Goal: Task Accomplishment & Management: Manage account settings

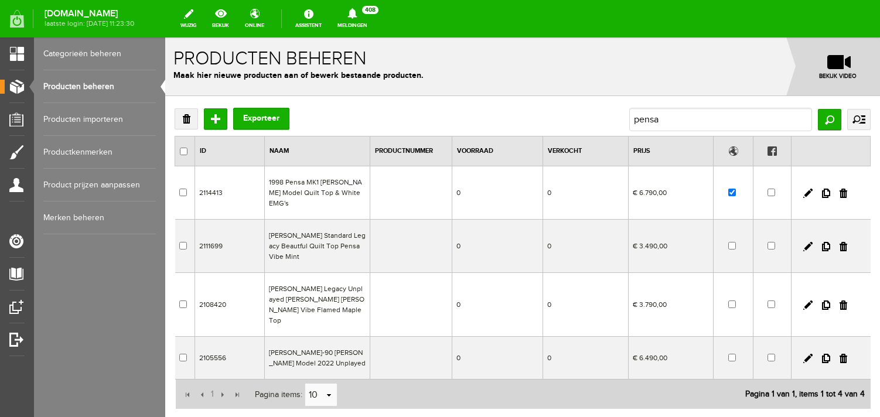
click at [114, 91] on link "Producten beheren" at bounding box center [99, 86] width 113 height 33
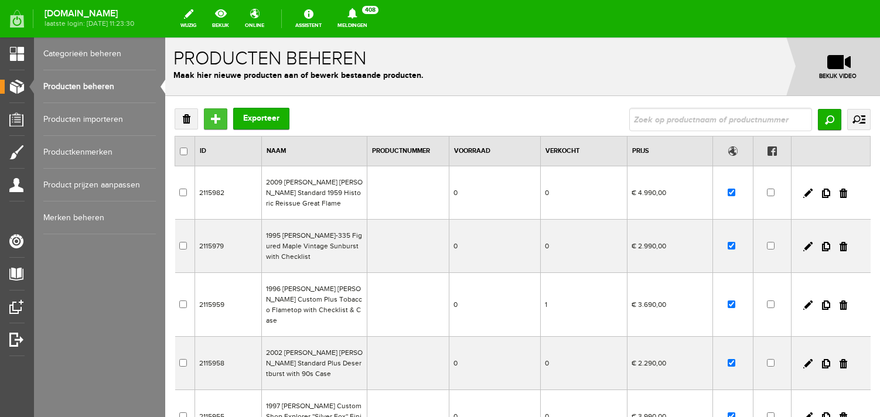
drag, startPoint x: 219, startPoint y: 124, endPoint x: 384, endPoint y: 161, distance: 169.3
click at [219, 124] on input "Toevoegen" at bounding box center [215, 118] width 23 height 21
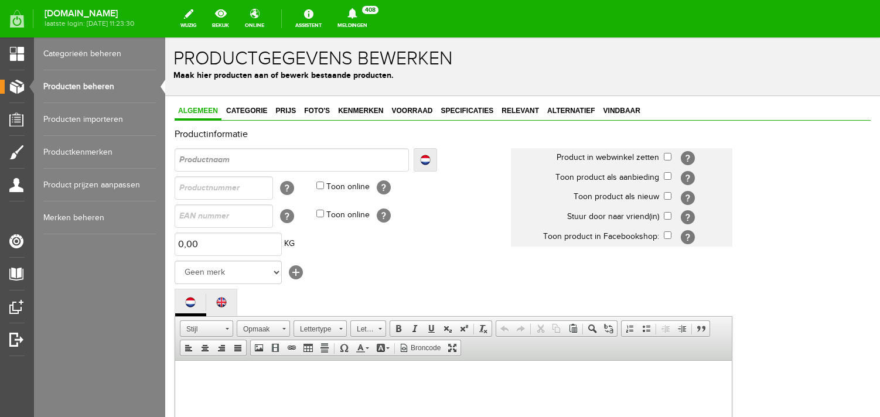
click at [288, 161] on input "text" at bounding box center [292, 159] width 234 height 23
type input "O"
type input "Ov"
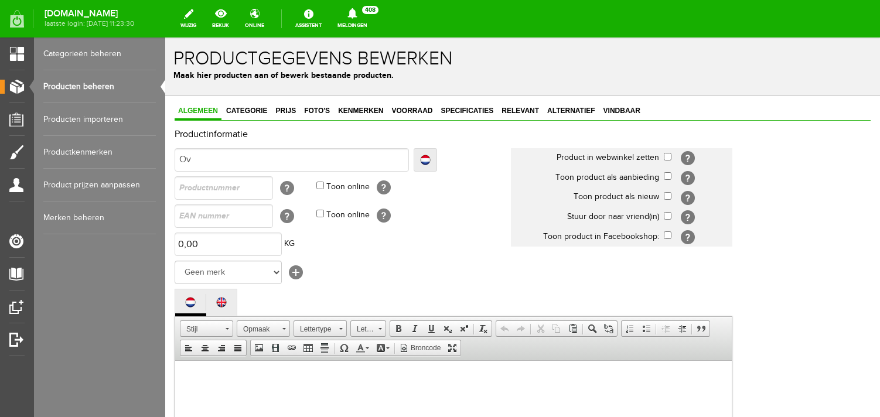
type input "Ova"
type input "Ovat"
type input "Ovati"
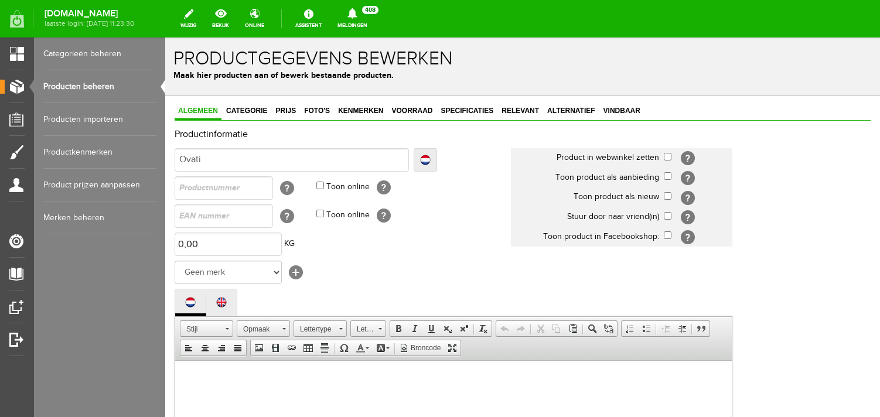
type input "Ovati"
type input "Ovatio"
type input "Ovation"
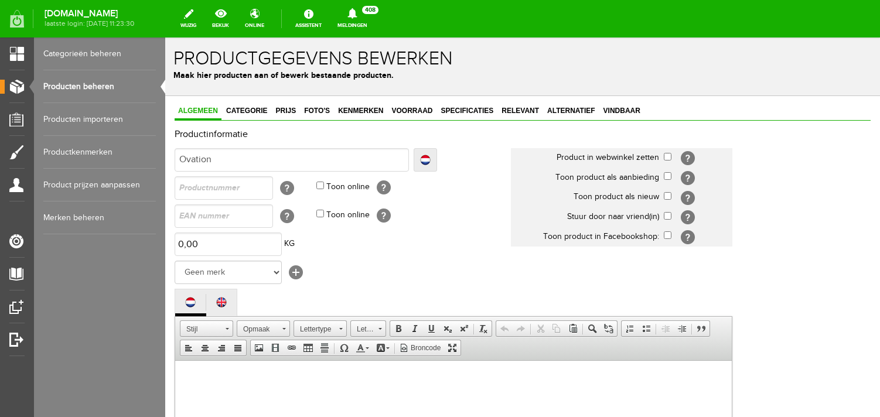
type input "Ovation"
type input "Ovation G"
type input "Ovation GP"
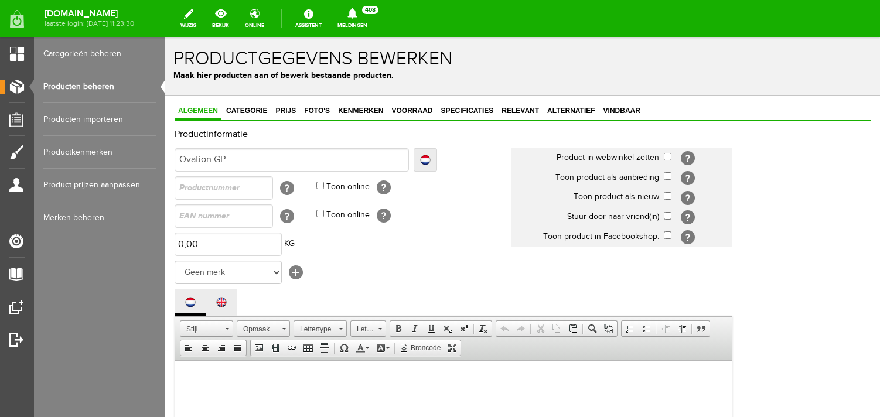
type input "Ovation GP"
type input "Ovation GP U"
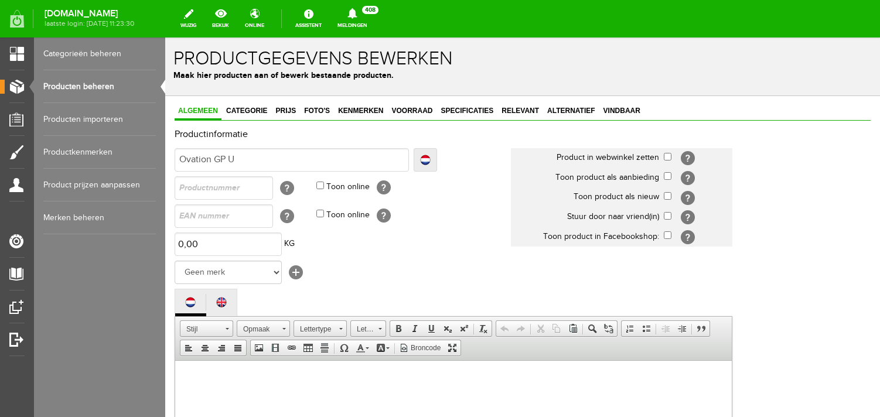
type input "Ovation GP Ul"
type input "Ovation GP Ult"
type input "Ovation GP Ultr"
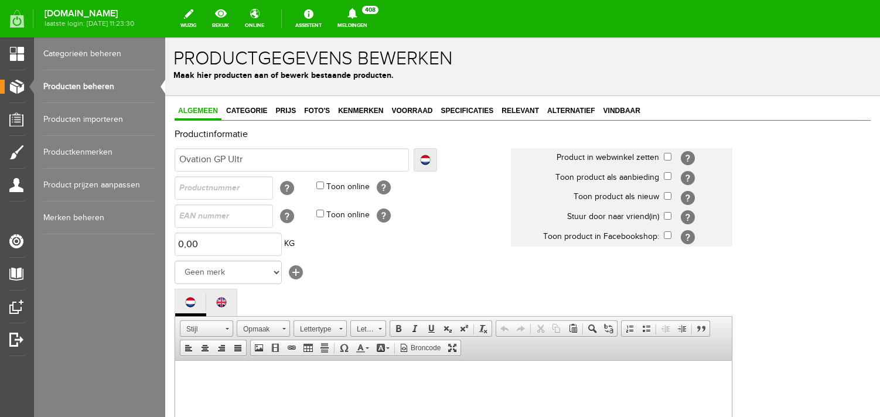
type input "Ovation GP Ultr"
type input "Ovation GP Ultra"
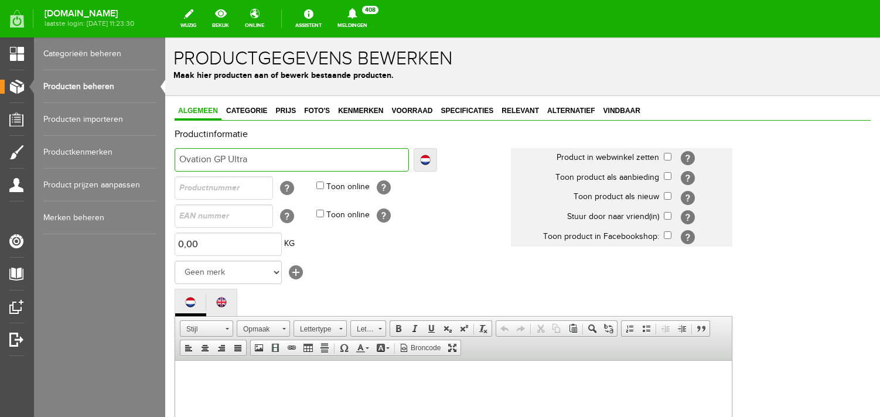
type input "Ovation GP Ultra 1"
type input "Ovation GP Ultra 14"
type input "Ovation GP Ultra 143"
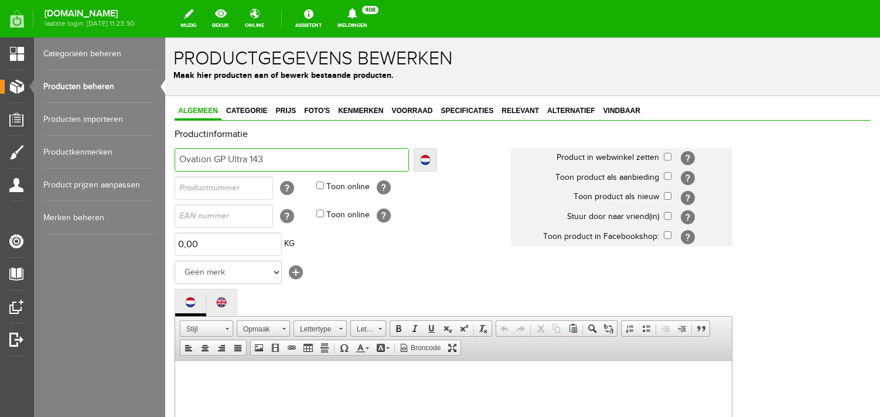
type input "Ovation GP Ultra 143"
type input "Ovation GP Ultra 1431"
click at [231, 161] on input "Ovation GP Ultra 1431" at bounding box center [292, 159] width 234 height 23
type input "Ovation GPUltra 1431"
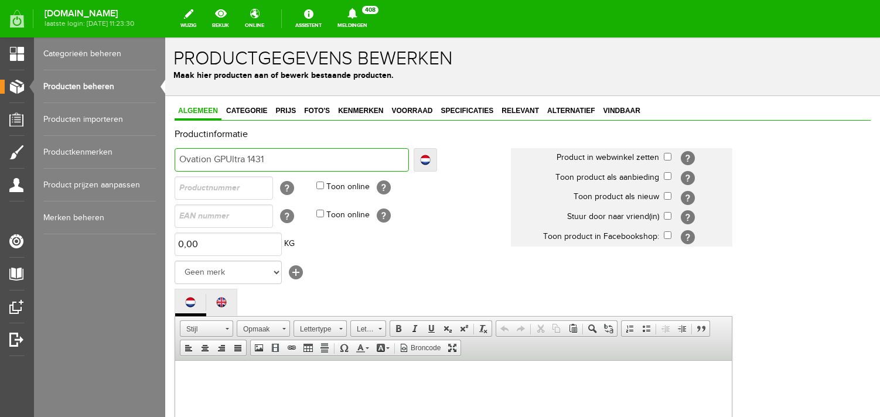
type input "Ovation GPUltra 1431"
type input "Ovation GUltra 1431"
type input "Ovation Ultra 1431"
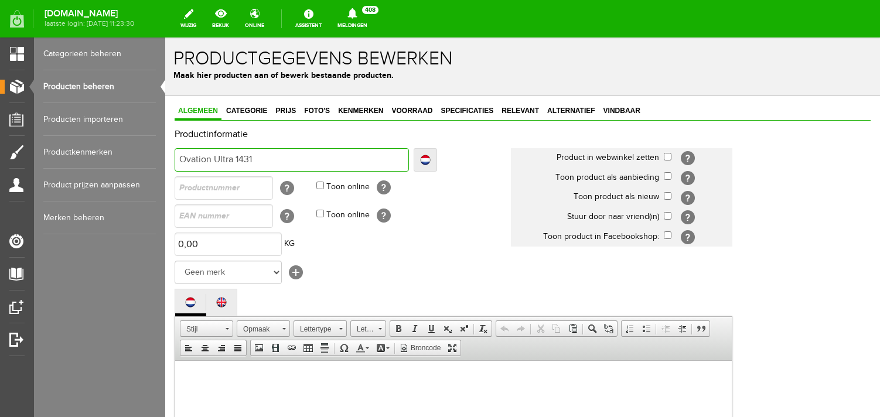
click at [275, 159] on input "Ovation Ultra 1431" at bounding box center [292, 159] width 234 height 23
click at [237, 156] on input "Ovation Ultra 1431" at bounding box center [292, 159] width 234 height 23
type input "Ovation Ultra G1431"
type input "Ovation Ultra GP1431"
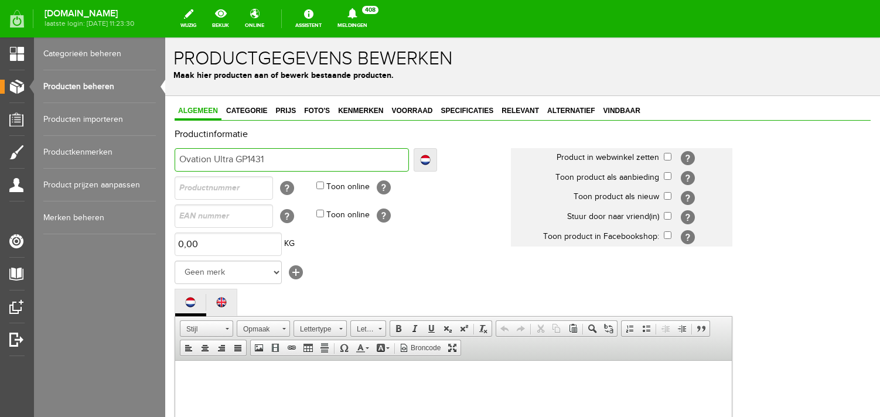
type input "Ovation Ultra GP1431"
type input "Ovation Ultra GP 1431"
click at [298, 156] on input "Ovation Ultra GP 1431" at bounding box center [292, 159] width 234 height 23
type input "Ovation Ultra GP 1431"
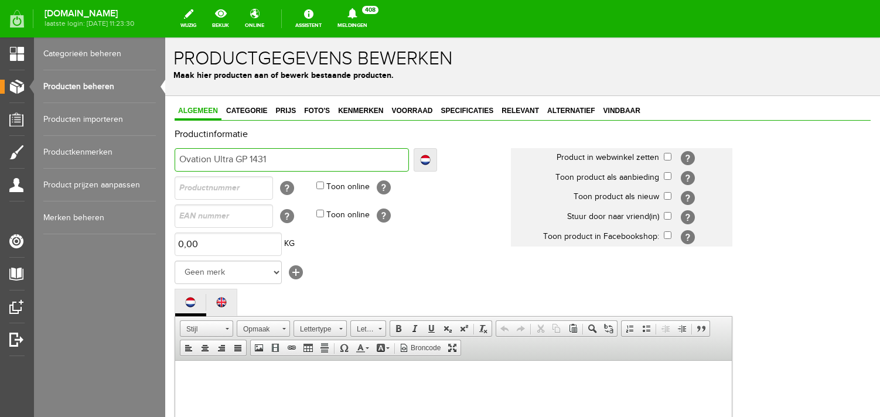
type input "Ovation Ultra GP 1431"
type input "Ovation Ultra GP 1431 Q"
type input "Ovation Ultra GP 1431 Qu"
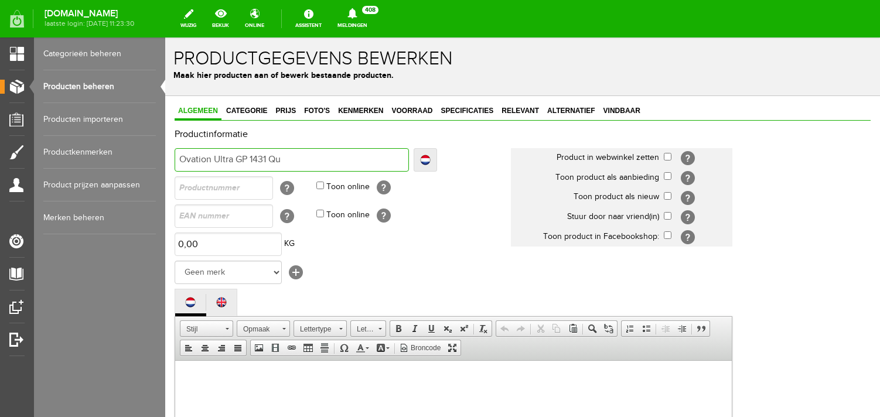
type input "Ovation Ultra GP 1431 Que"
type input "Ovation Ultra GP 1431 Quee"
type input "Ovation Ultra GP 1431 Queen"
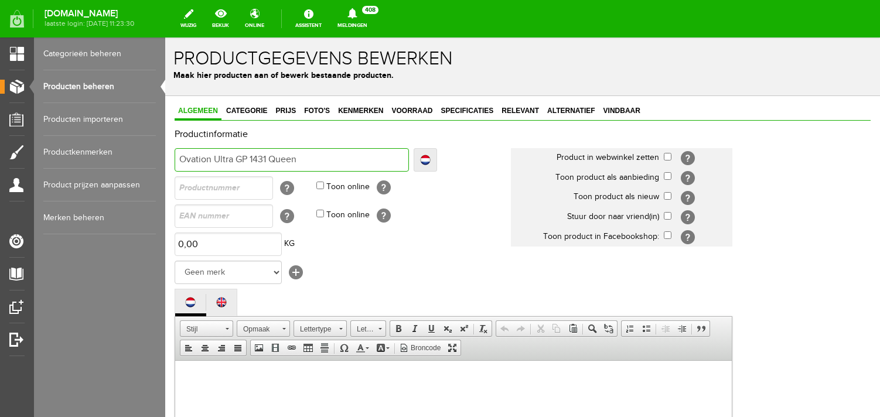
type input "Ovation Ultra GP 1431 Queen"
type input "Ovation Ultra GP 1431 Queen o"
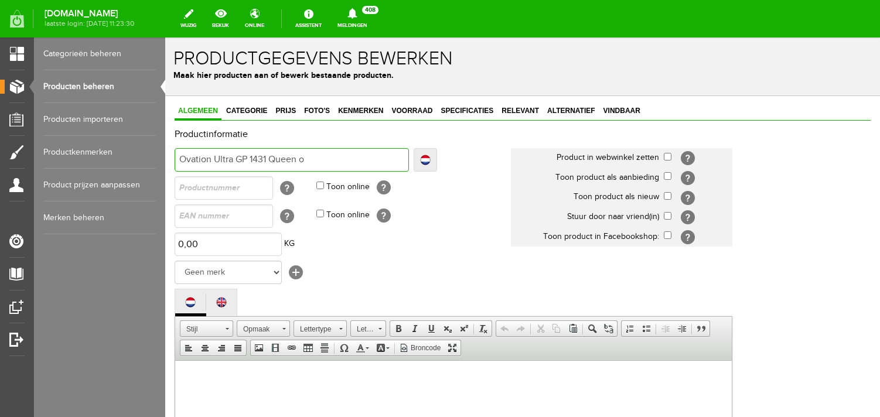
type input "Ovation Ultra GP 1431 Queen"
type input "Ovation Ultra GP 1431 Quee"
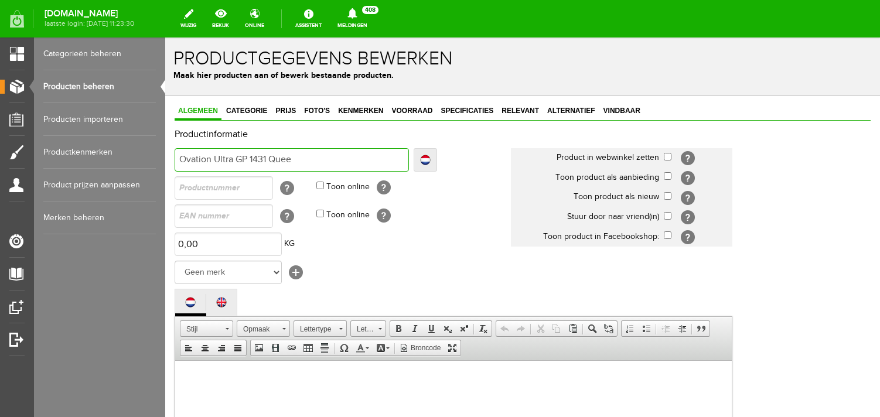
type input "Ovation Ultra GP 1431 Quee"
type input "Ovation Ultra GP 1431 Que"
type input "Ovation Ultra GP 1431 Qu"
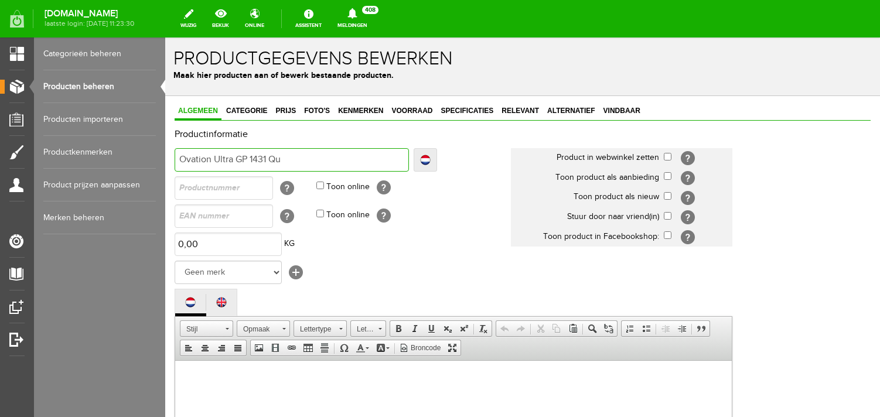
type input "Ovation Ultra GP 1431 Q"
type input "Ovation Ultra GP 1431"
type input "Ovation Ultra GP 1431 O"
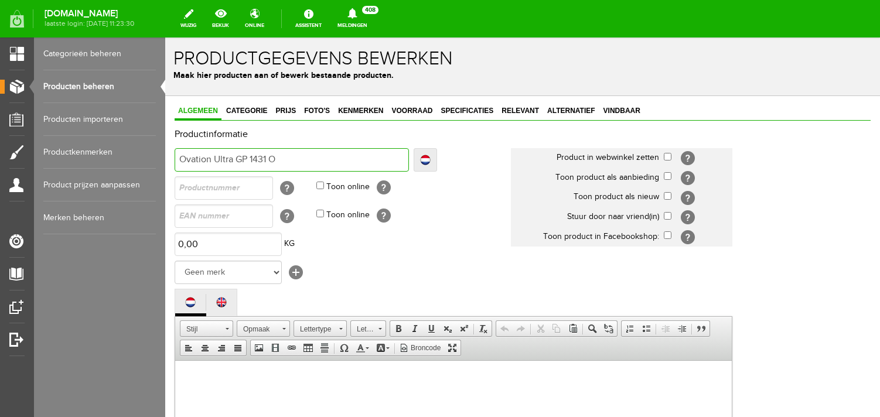
type input "Ovation Ultra GP 1431 O"
type input "Ovation Ultra GP 1431 Or"
type input "Ovation Ultra GP 1431 Ori"
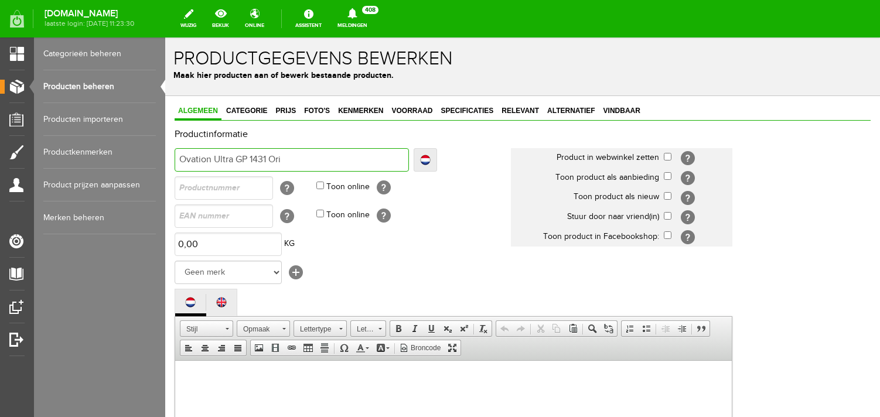
type input "Ovation Ultra GP 1431 Orig"
type input "Ovation Ultra GP 1431 Origi"
type input "Ovation Ultra GP 1431 Origin"
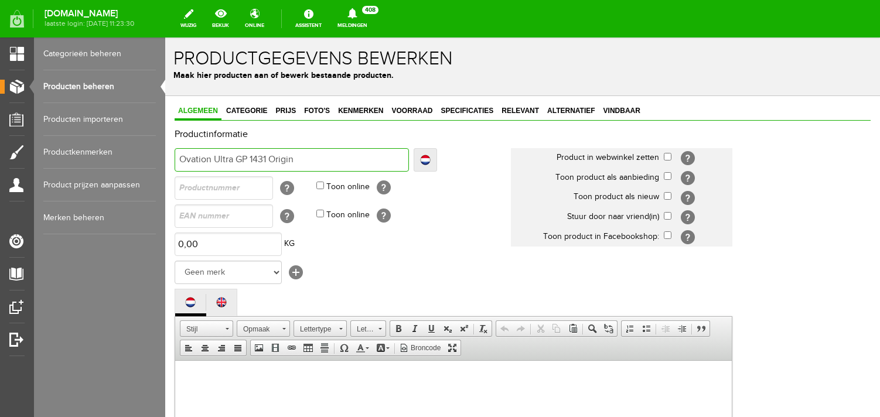
type input "Ovation Ultra GP 1431 Origin"
type input "Ovation Ultra GP 1431 Origina"
type input "Ovation Ultra GP 1431 Original"
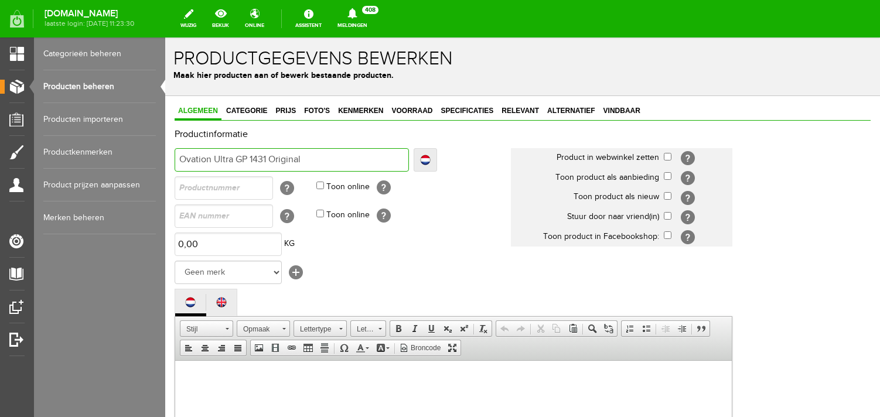
type input "Ovation Ultra GP 1431 Original"
type input "Ovation Ultra GP 1431 Original C"
type input "Ovation Ultra GP 1431 Original Cu"
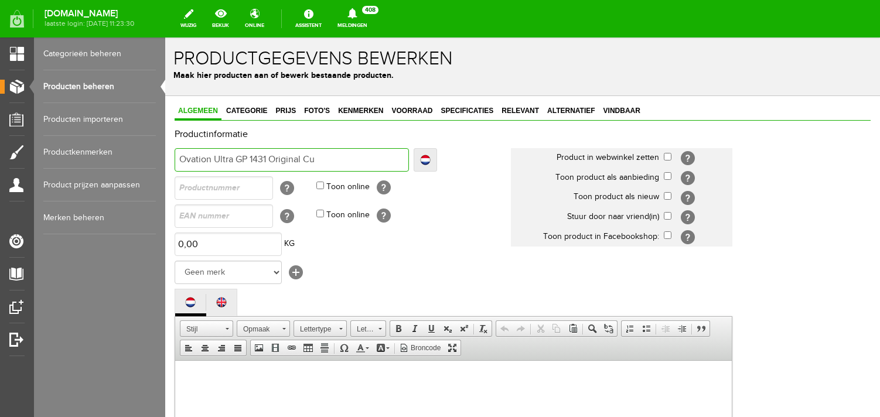
type input "Ovation Ultra GP 1431 Original Cu"
type input "Ovation Ultra GP 1431 Original Cul"
type input "Ovation Ultra GP 1431 Original Cult"
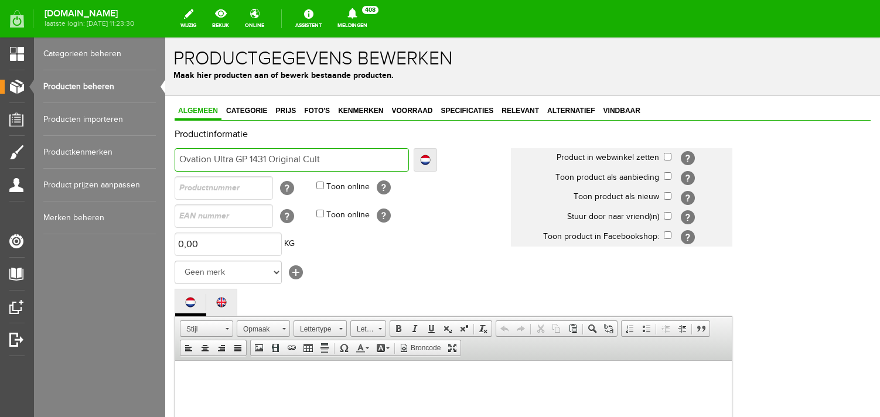
type input "Ovation Ultra GP 1431 Original Cult"
type input "Ovation Ultra GP 1431 Original Cult G"
type input "Ovation Ultra GP 1431 Original Cult Gui"
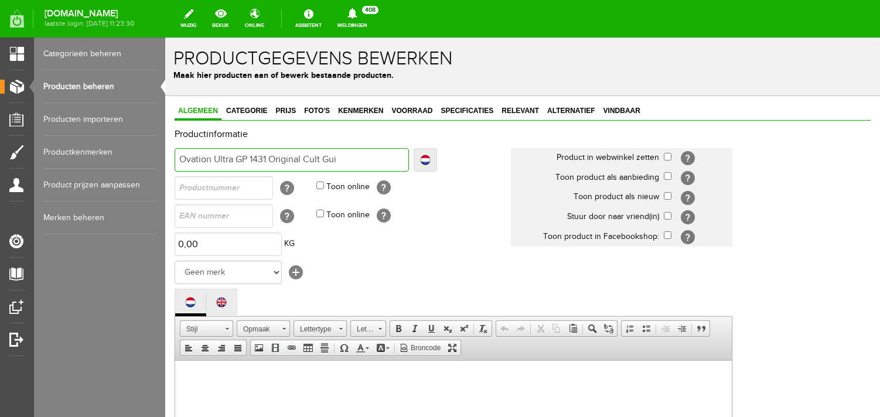
type input "Ovation Ultra GP 1431 Original Cult Gui"
type input "Ovation Ultra GP 1431 Original Cult Guit"
type input "Ovation Ultra GP 1431 Original Cult Guitar"
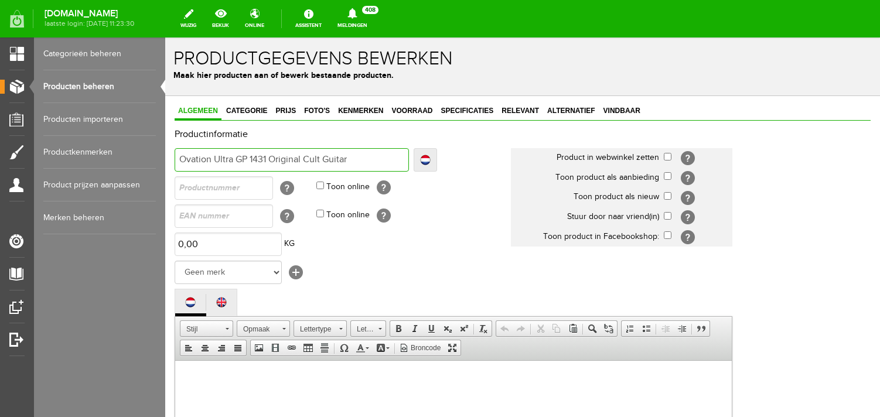
drag, startPoint x: 325, startPoint y: 157, endPoint x: 306, endPoint y: 157, distance: 18.8
click at [306, 157] on input "Ovation Ultra GP 1431 Original Cult Guitar" at bounding box center [292, 159] width 234 height 23
type input "Ovation Ultra GP 1431 Original Guitar"
drag, startPoint x: 305, startPoint y: 156, endPoint x: 333, endPoint y: 159, distance: 28.3
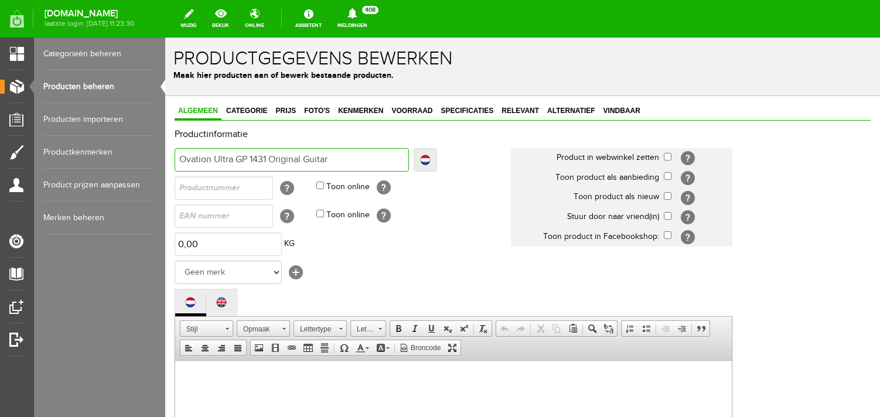
click at [333, 159] on input "Ovation Ultra GP 1431 Original Guitar" at bounding box center [292, 159] width 234 height 23
type input "Ovation Ultra GP 1431 Original V"
type input "Ovation Ultra GP 1431 Original Vi"
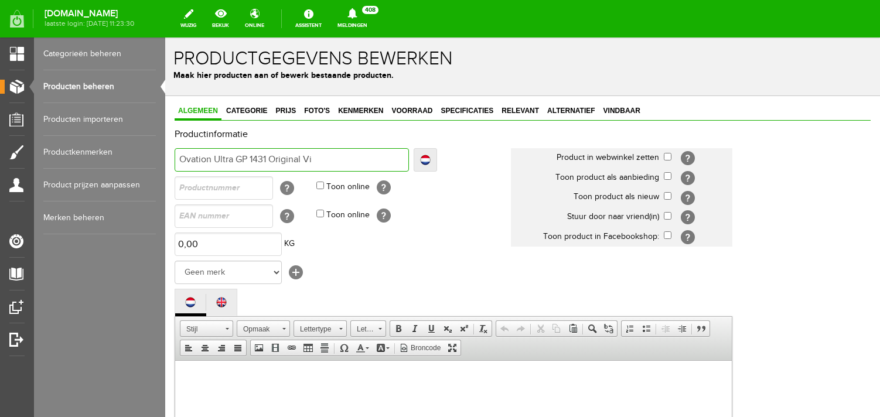
type input "Ovation Ultra GP 1431 Original Vin"
type input "Ovation Ultra GP 1431 Original Vint"
type input "Ovation Ultra GP 1431 Original Vinta"
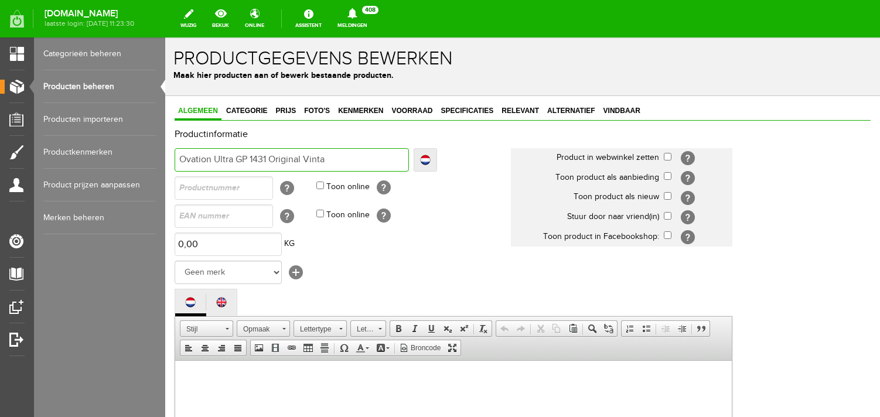
type input "Ovation Ultra GP 1431 Original Vinta"
type input "Ovation Ultra GP 1431 Original Vintag"
type input "Ovation Ultra GP 1431 Original Vintage"
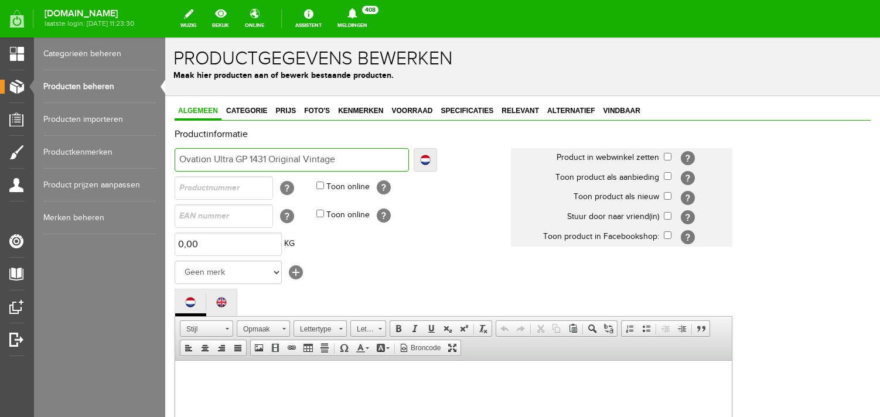
type input "Ovation Ultra GP 1431 Original Vintage"
type input "Ovation Ultra GP 1431 Original Vintage 8"
type input "Ovation Ultra GP 1431 Original Vintage 80"
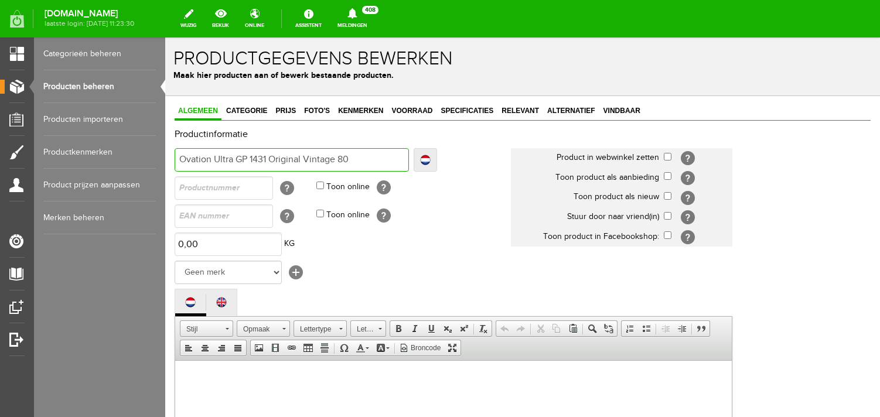
type input "Ovation Ultra GP 1431 Original Vintage 80"
type input "Ovation Ultra GP 1431 Original Vintage 80'"
type input "Ovation Ultra GP 1431 Original Vintage 80's"
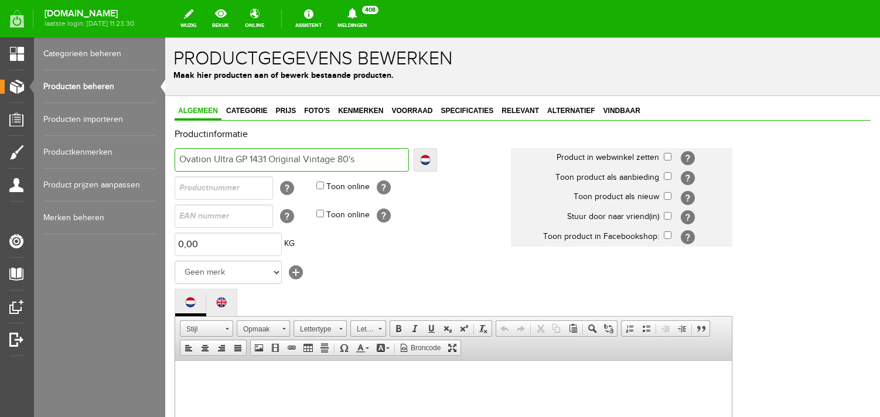
type input "Ovation Ultra GP 1431 Original Vintage 80's"
type input "Ovation Ultra GP 1431 Original Vintage 80's C"
type input "Ovation Ultra GP 1431 Original Vintage 80's Co"
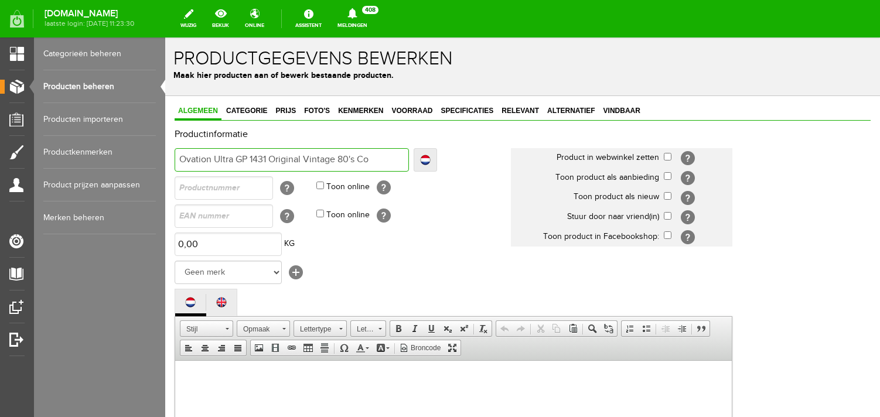
type input "Ovation Ultra GP 1431 Original Vintage 80's Co"
type input "Ovation Ultra GP 1431 Original Vintage 80's Col"
type input "Ovation Ultra GP 1431 Original Vintage 80's Colle"
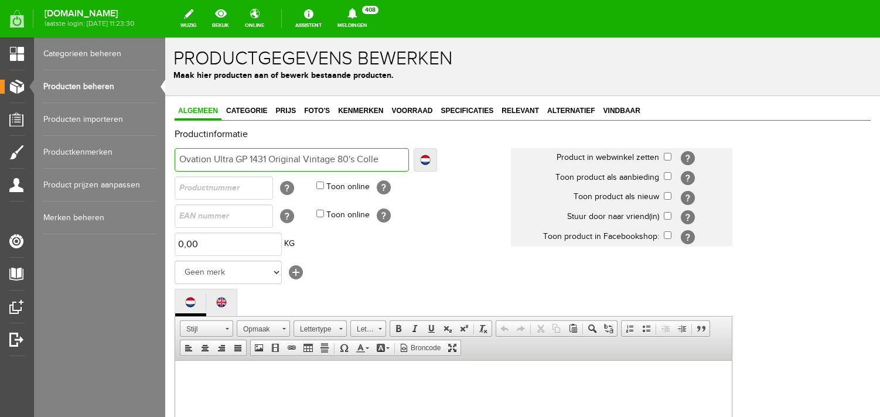
type input "Ovation Ultra GP 1431 Original Vintage 80's Collec"
type input "Ovation Ultra GP 1431 Original Vintage 80's Collect"
type input "Ovation Ultra GP 1431 Original Vintage 80's Collecta"
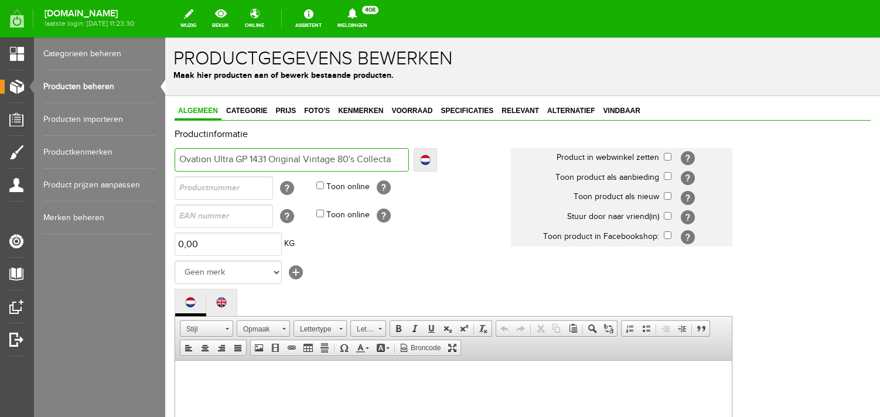
type input "Ovation Ultra GP 1431 Original Vintage 80's Collecta"
type input "Ovation Ultra GP 1431 Original Vintage 80's Collectab"
type input "Ovation Ultra GP 1431 Original Vintage 80's Collectabl"
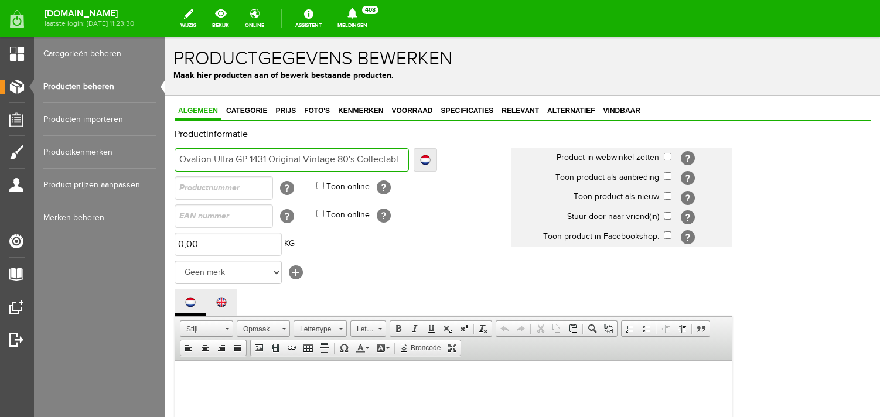
type input "Ovation Ultra GP 1431 Original Vintage 80's Collectable"
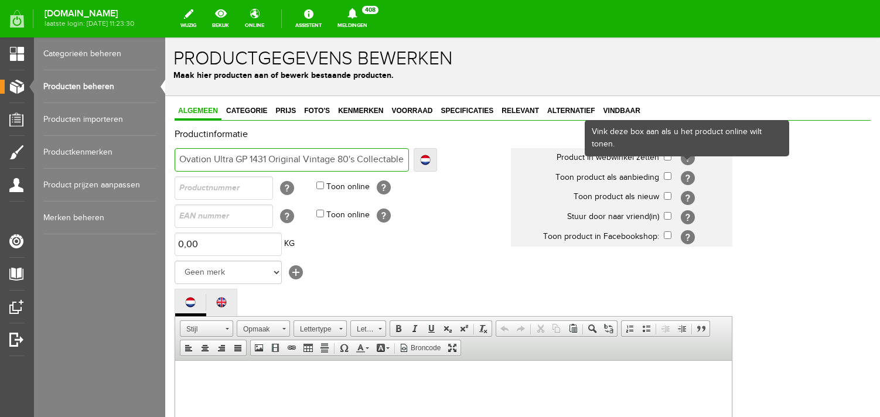
type input "Ovation Ultra GP 1431 Original Vintage 80's Collectable"
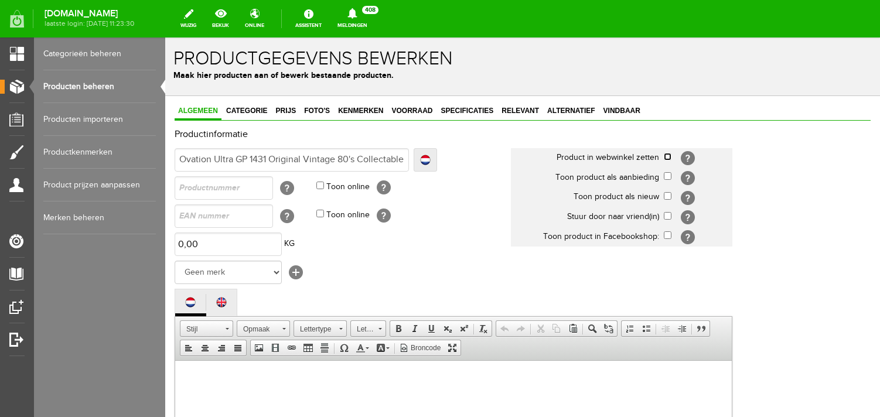
click at [668, 157] on input "checkbox" at bounding box center [668, 157] width 8 height 8
checkbox input "true"
click at [668, 195] on input "checkbox" at bounding box center [668, 196] width 8 height 8
checkbox input "true"
click at [175, 261] on select "Geen merk Hymn Peavey Vox Rickenbacker [PERSON_NAME] [PERSON_NAME] [PERSON_NAME…" at bounding box center [228, 272] width 107 height 23
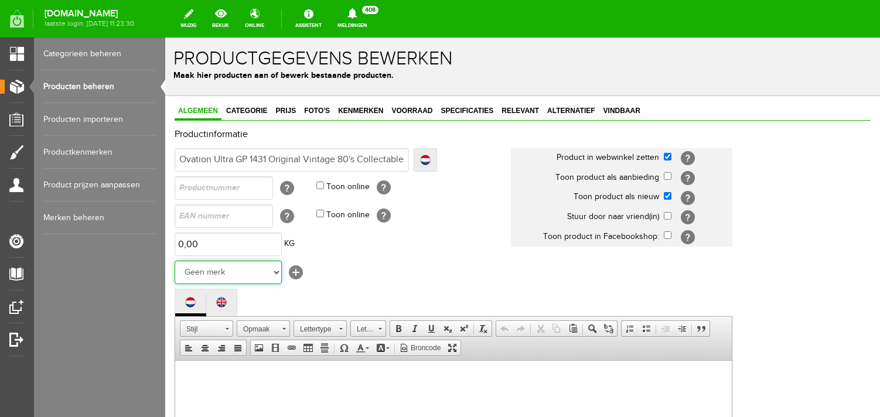
select select "124519"
click option "Other brands" at bounding box center [165, 38] width 0 height 0
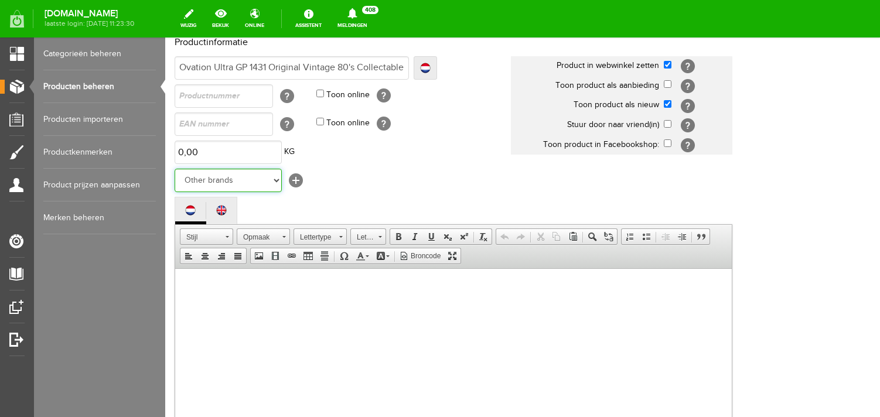
scroll to position [97, 0]
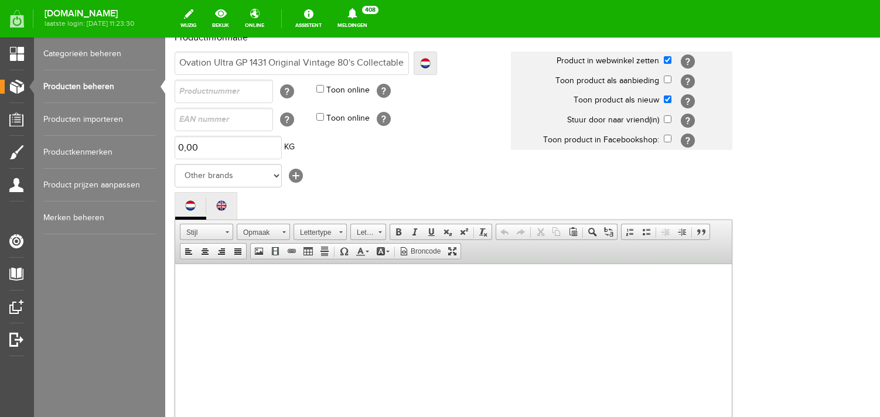
click at [354, 284] on body at bounding box center [453, 374] width 533 height 199
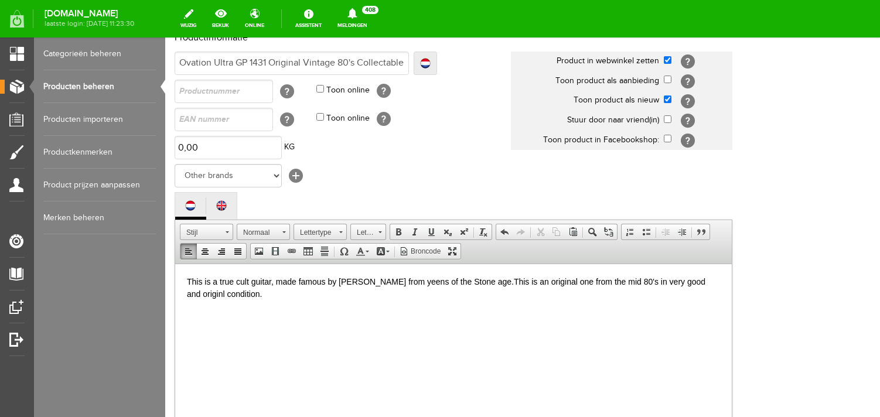
click at [381, 280] on p "This is a true cult guitar, made famous by [PERSON_NAME] from yeens of the Ston…" at bounding box center [453, 287] width 533 height 25
click at [380, 294] on p "This is a true cult guitar, made famous by [PERSON_NAME] from Queens of the Sto…" at bounding box center [453, 287] width 533 height 25
click at [700, 281] on p "This is a true cult guitar, made famous by [PERSON_NAME] from Queens of the Sto…" at bounding box center [453, 287] width 533 height 25
click at [345, 294] on p "This is a true cult guitar, made famous by [PERSON_NAME] from Queens of the Sto…" at bounding box center [453, 287] width 533 height 25
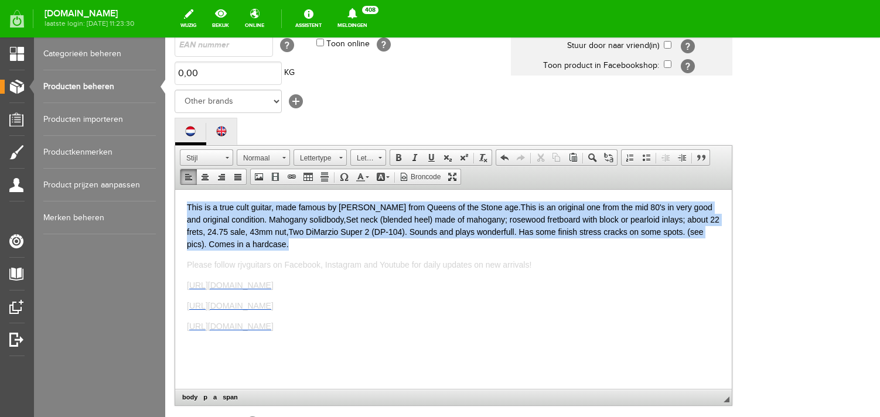
drag, startPoint x: 276, startPoint y: 240, endPoint x: 152, endPoint y: 173, distance: 141.3
click at [175, 189] on html "This is a true cult guitar, made famous by [PERSON_NAME] from Queens of the Sto…" at bounding box center [453, 288] width 557 height 199
click at [359, 182] on span at bounding box center [360, 176] width 9 height 9
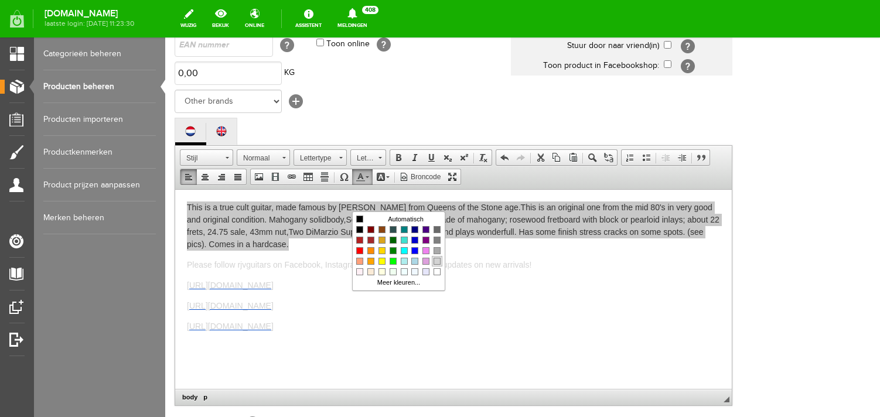
click at [439, 261] on span "Kleuren" at bounding box center [437, 261] width 7 height 7
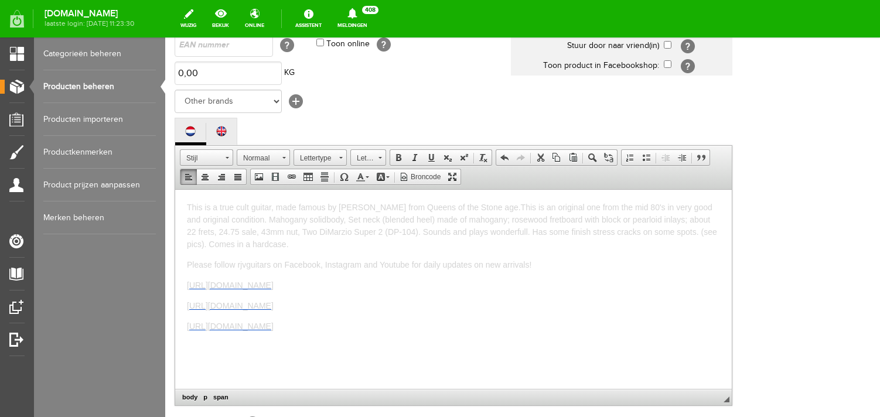
click at [349, 243] on p "This is a true cult guitar, made famous by [PERSON_NAME] from Queens of the Sto…" at bounding box center [453, 225] width 533 height 49
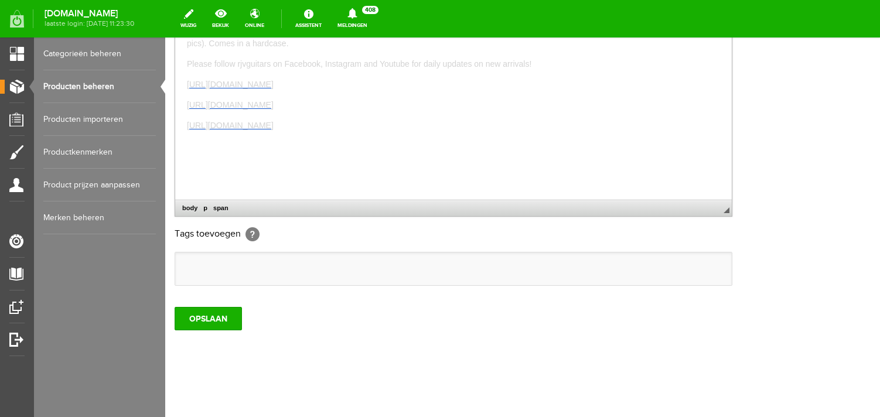
scroll to position [389, 0]
click at [214, 313] on input "OPSLAAN" at bounding box center [208, 318] width 67 height 23
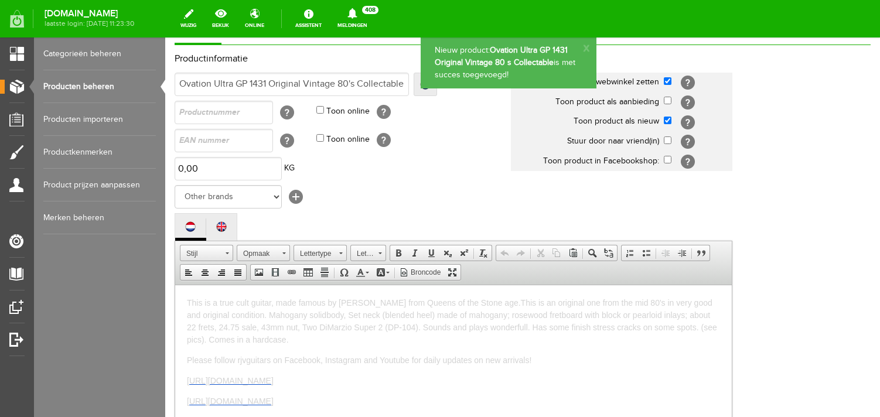
scroll to position [0, 0]
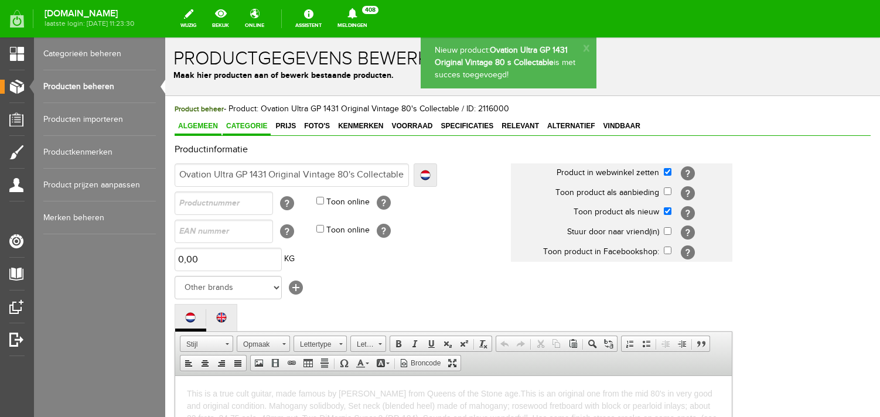
click at [237, 127] on span "Categorie" at bounding box center [247, 126] width 48 height 8
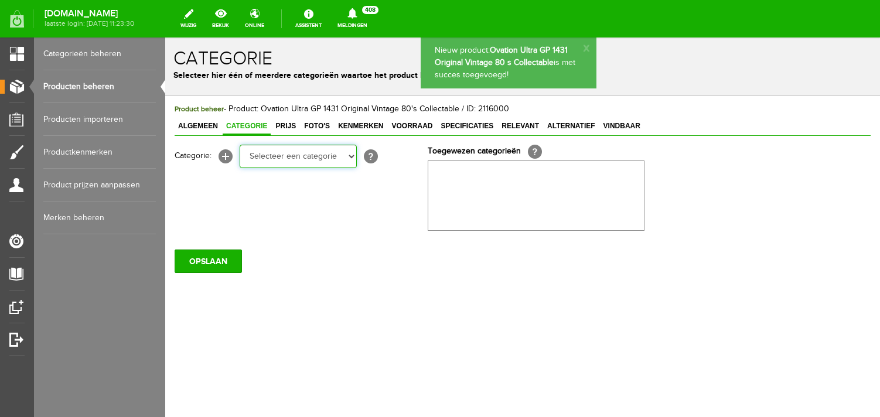
click at [259, 162] on select "Selecteer een categorie Bass guitars Electric guitars Acoustic guitars Amps Sol…" at bounding box center [298, 156] width 117 height 23
select select "87687"
click option "Electric guitars" at bounding box center [165, 38] width 0 height 0
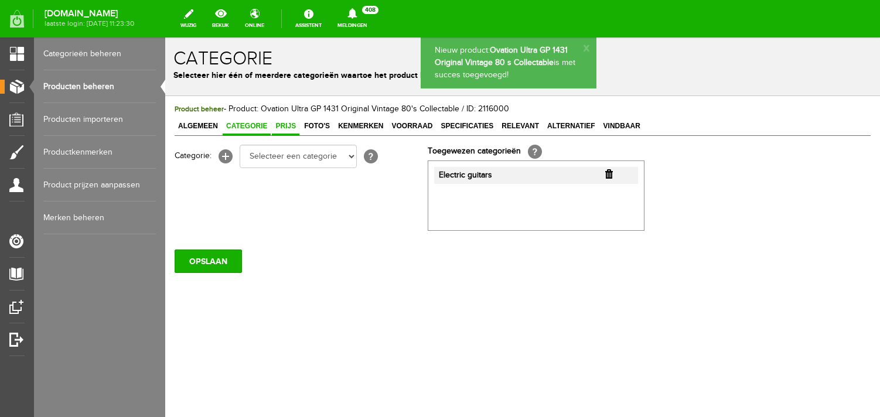
click at [291, 129] on span "Prijs" at bounding box center [286, 126] width 28 height 8
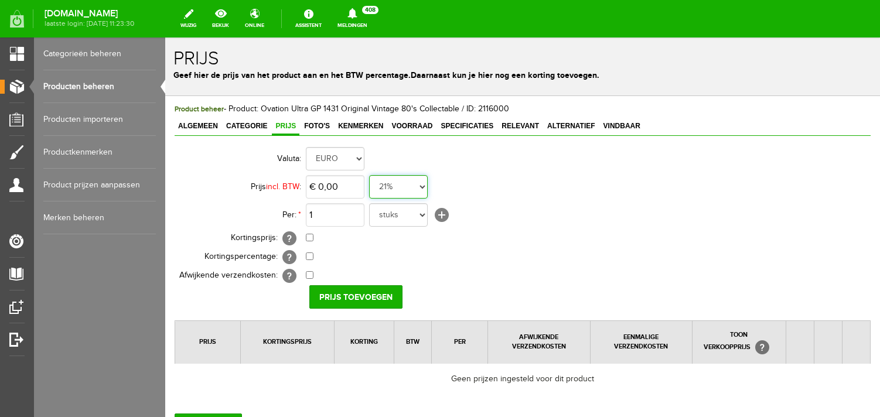
select select "0,00"
click option "0%" at bounding box center [165, 38] width 0 height 0
click at [344, 190] on input "0" at bounding box center [335, 186] width 59 height 23
type input "€ 5.990,00"
click at [356, 306] on input "Prijs toevoegen" at bounding box center [355, 296] width 93 height 23
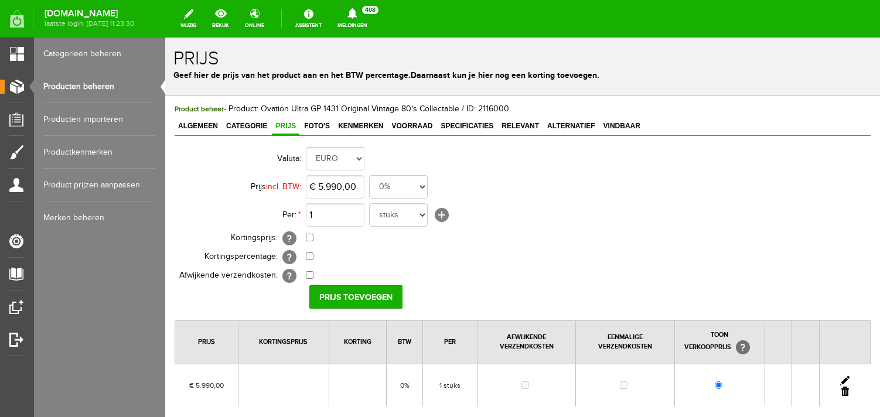
click at [314, 118] on div "Product beheer - Product: Ovation Ultra GP 1431 Original Vintage 80's Collectab…" at bounding box center [523, 276] width 696 height 346
click at [314, 124] on span "Foto's" at bounding box center [317, 126] width 33 height 8
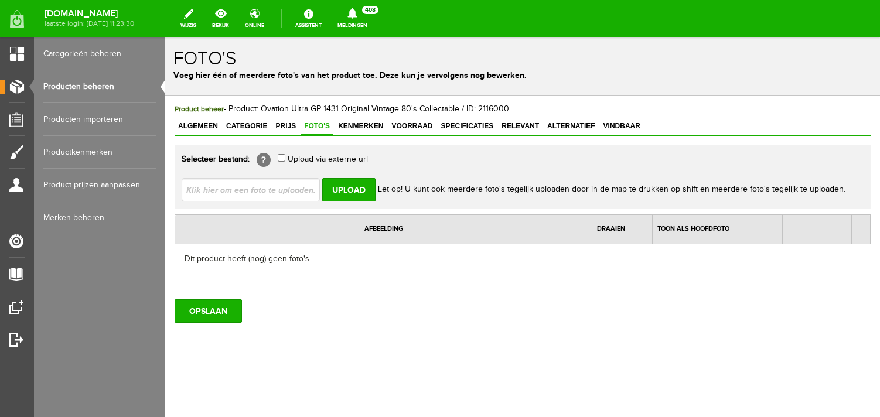
click at [272, 192] on input "file" at bounding box center [256, 189] width 148 height 22
type input "C:\fakepath\IMG_4265.JPG"
type input "IMG_4265.JPG; IMG_4266.JPG; IMG_4260.JPG; IMG_4262.JPG"
click at [341, 187] on input "Upload" at bounding box center [348, 189] width 53 height 23
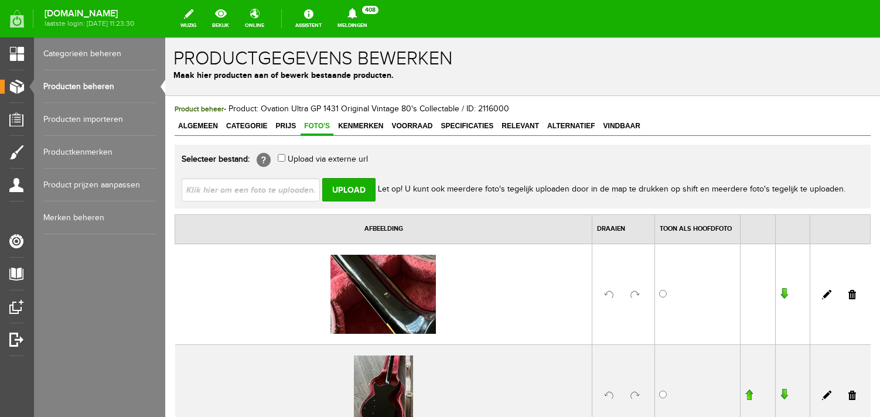
click at [275, 192] on input "file" at bounding box center [256, 189] width 148 height 22
type input "C:\fakepath\IMG_4251.JPG"
type input "IMG_4251.JPG; IMG_4254.JPG; IMG_4255.JPG; IMG_4256.JPG"
click at [343, 186] on input "Upload" at bounding box center [348, 189] width 53 height 23
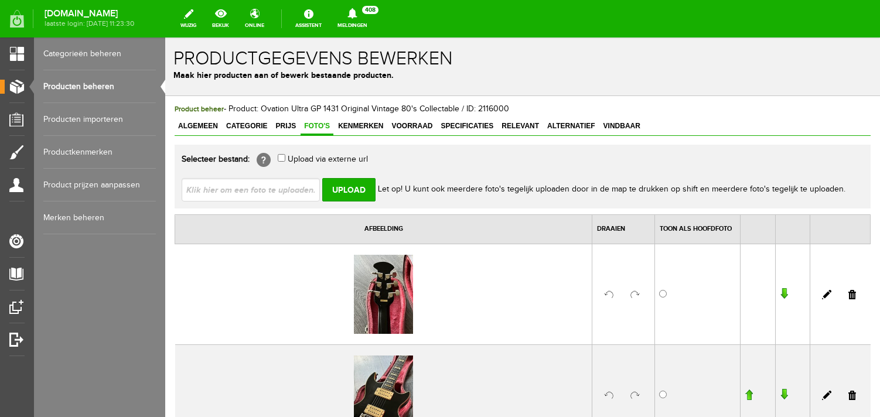
click at [273, 191] on input "file" at bounding box center [256, 189] width 148 height 22
type input "C:\fakepath\IMG_4247.JPG"
type input "IMG_4247.JPG; IMG_4248.JPG; IMG_4249.JPG; IMG_4253.JPG"
click at [353, 195] on input "Upload" at bounding box center [348, 189] width 53 height 23
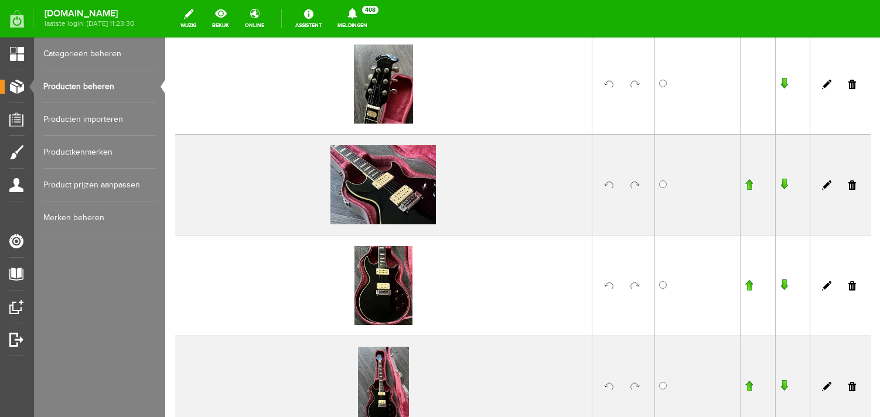
scroll to position [217, 0]
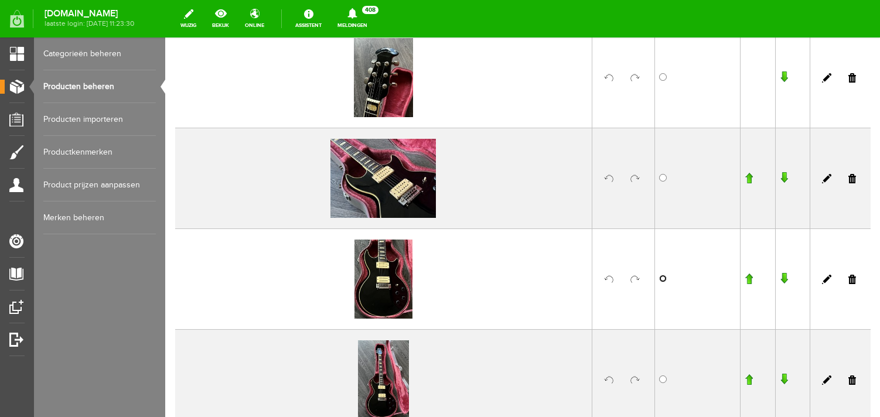
click at [663, 278] on input "radio" at bounding box center [663, 279] width 8 height 8
radio input "true"
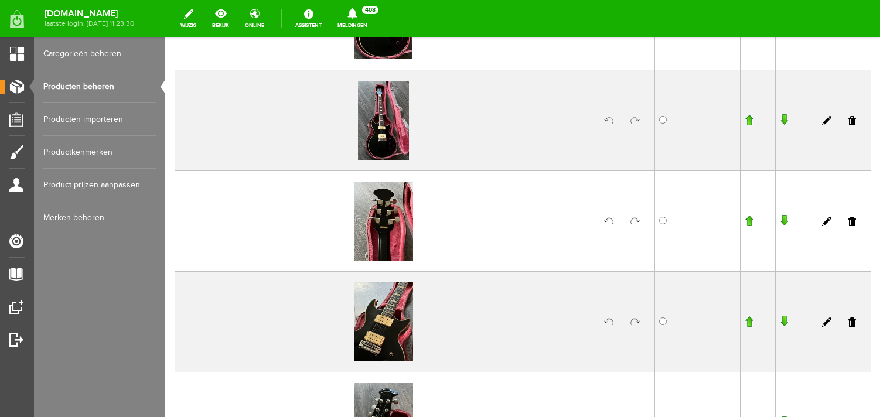
scroll to position [485, 0]
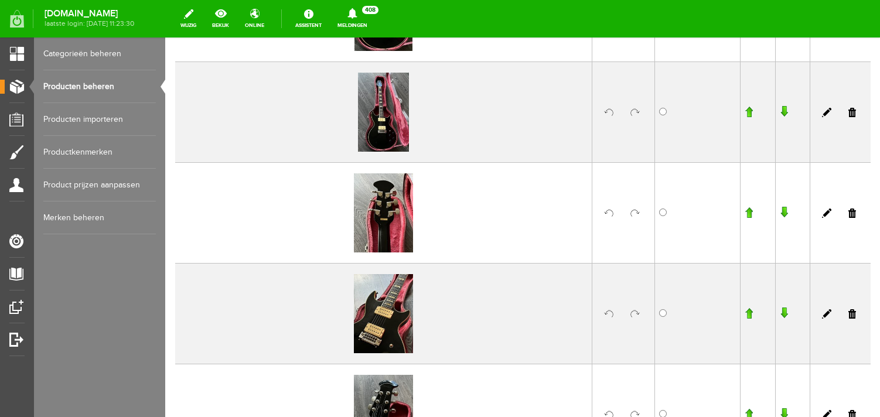
click at [636, 212] on link at bounding box center [634, 213] width 9 height 9
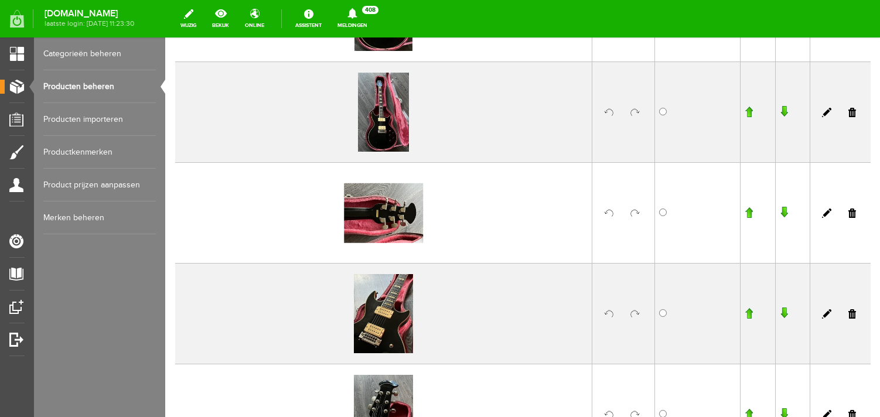
scroll to position [485, 0]
click at [635, 312] on link at bounding box center [634, 313] width 9 height 9
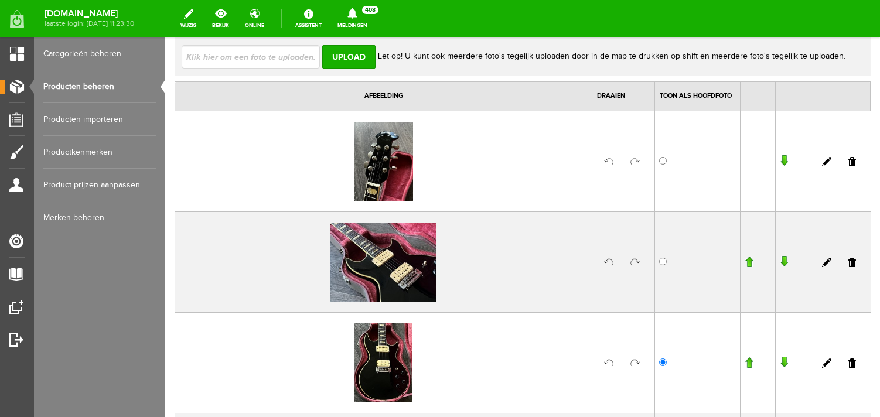
scroll to position [124, 0]
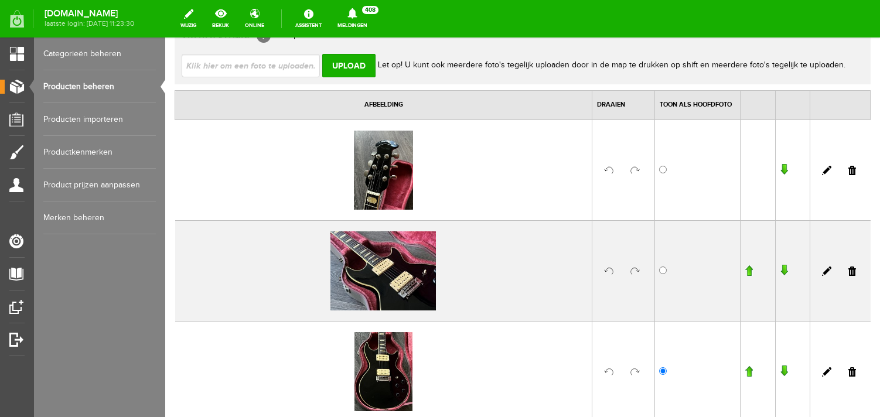
click at [852, 171] on link at bounding box center [852, 170] width 8 height 9
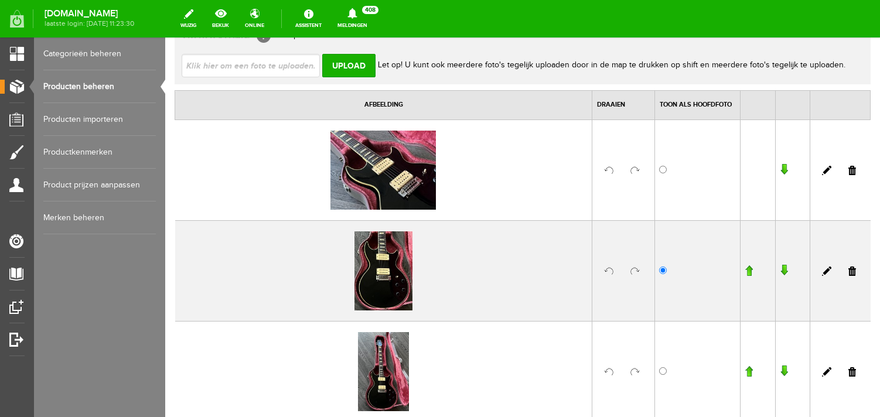
click at [748, 268] on input "button" at bounding box center [749, 271] width 8 height 12
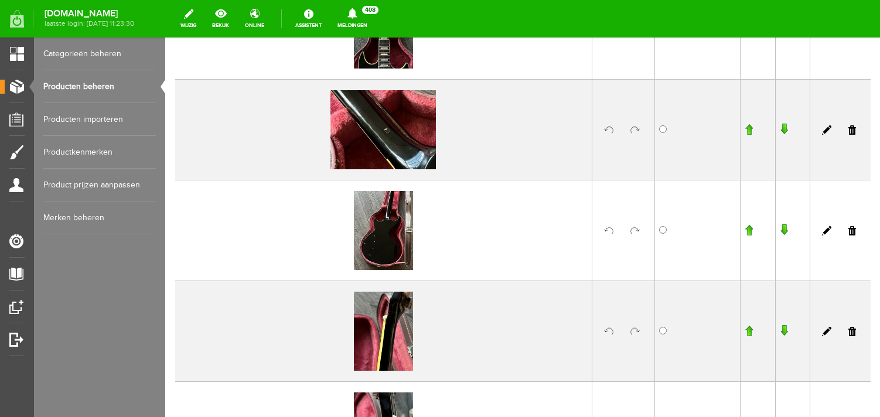
scroll to position [889, 0]
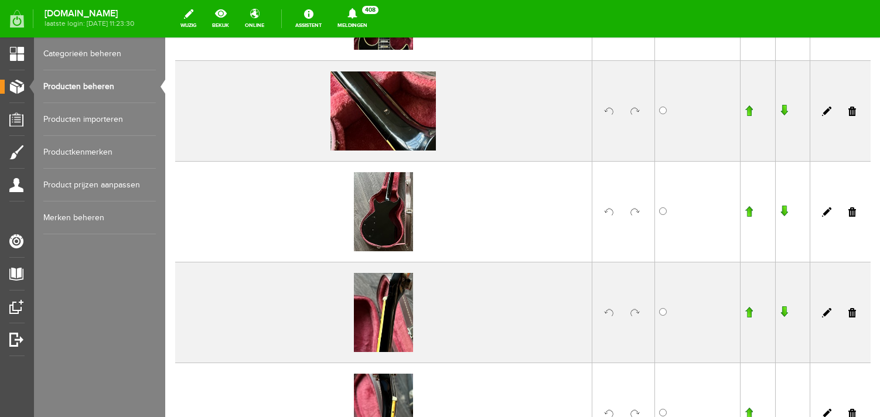
click at [633, 207] on link at bounding box center [634, 211] width 9 height 9
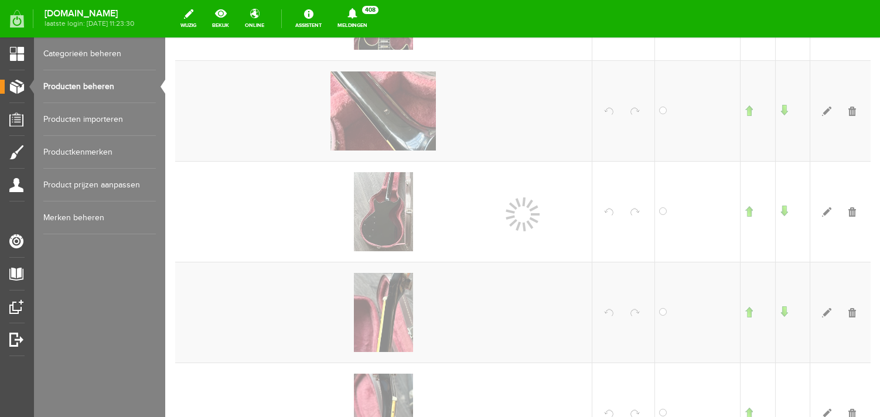
scroll to position [889, 0]
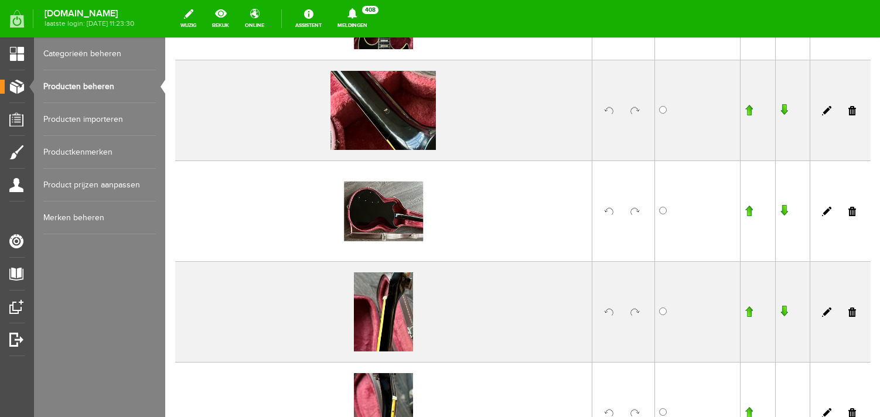
click at [751, 212] on input "button" at bounding box center [749, 211] width 8 height 12
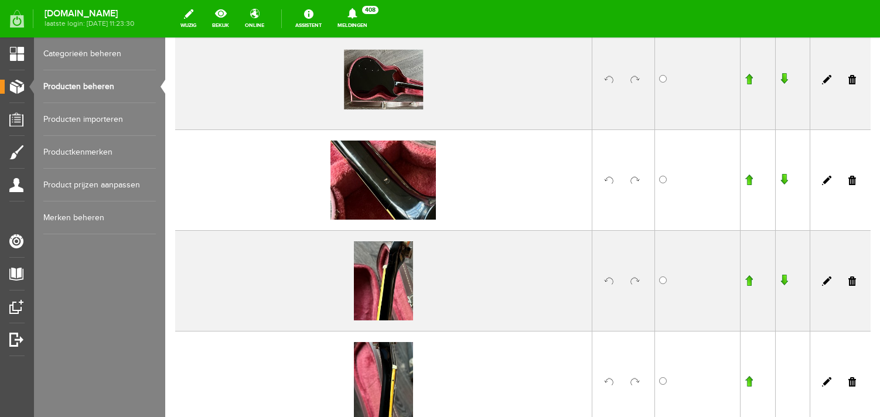
scroll to position [945, 0]
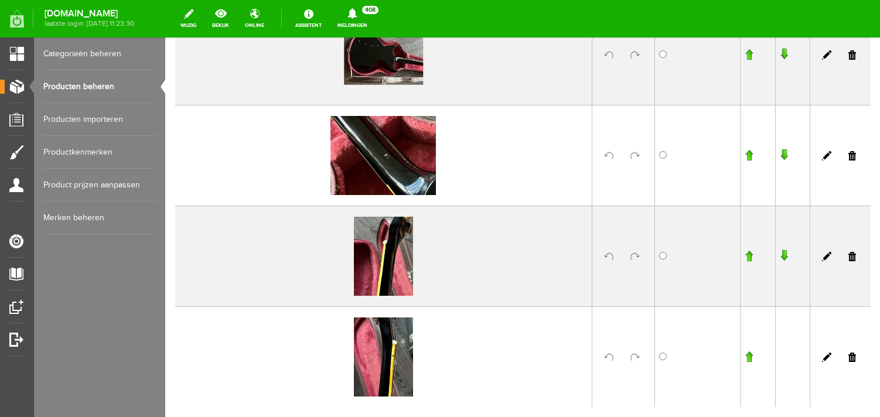
click at [636, 255] on link at bounding box center [634, 256] width 9 height 9
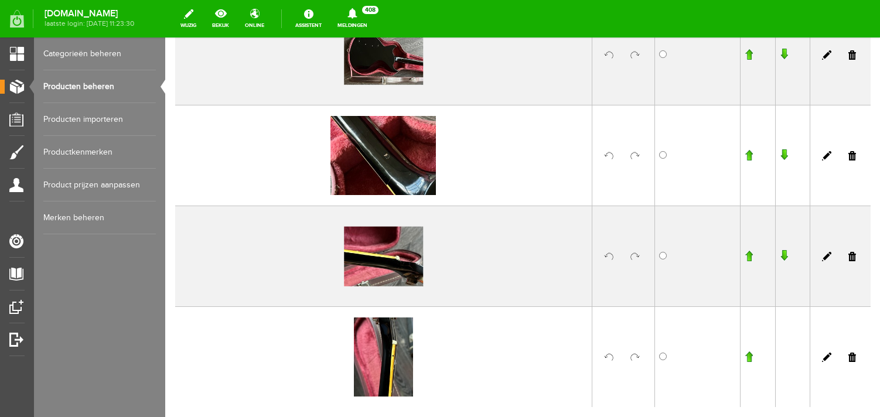
click at [633, 355] on link at bounding box center [634, 357] width 9 height 9
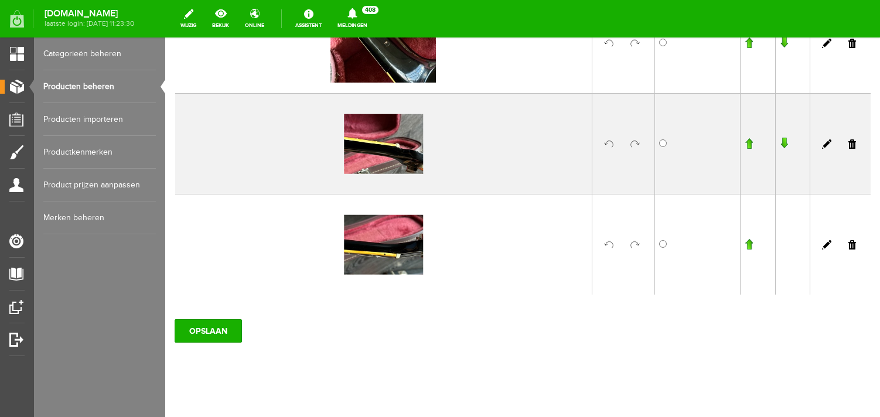
scroll to position [1068, 0]
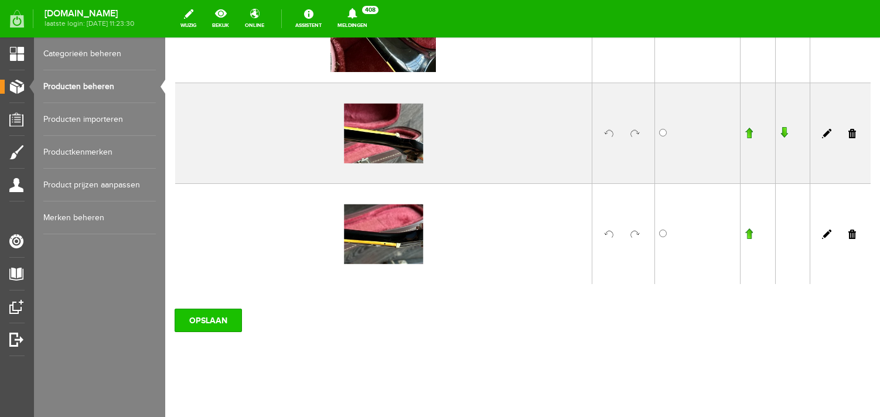
click at [214, 313] on input "OPSLAAN" at bounding box center [208, 320] width 67 height 23
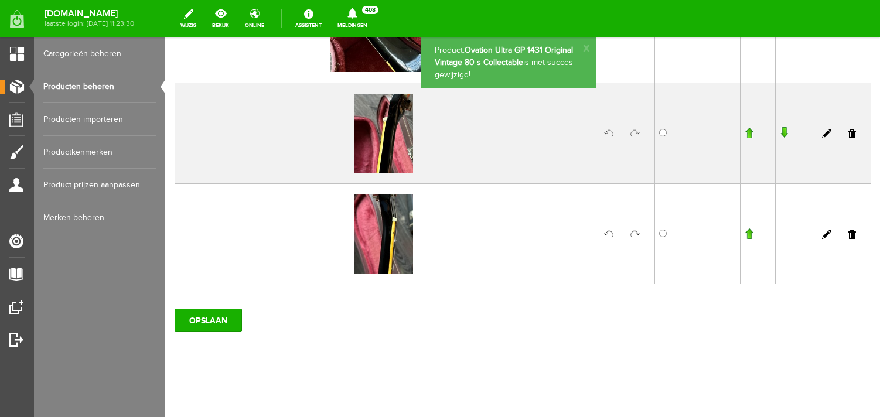
scroll to position [872, 0]
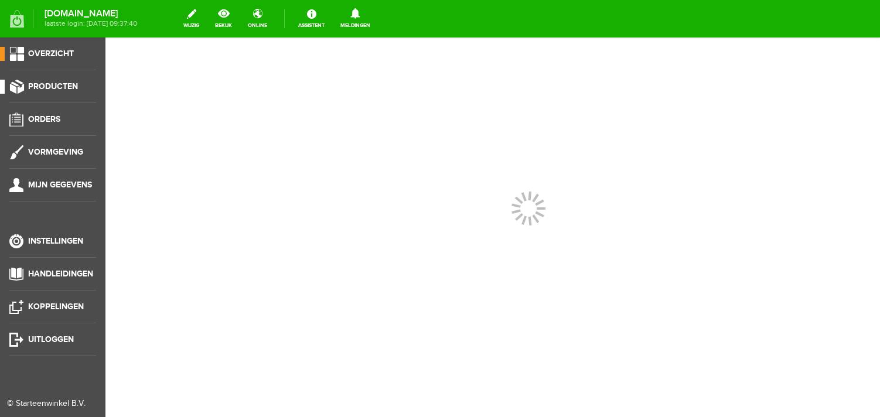
click at [64, 80] on link "Producten" at bounding box center [48, 87] width 96 height 14
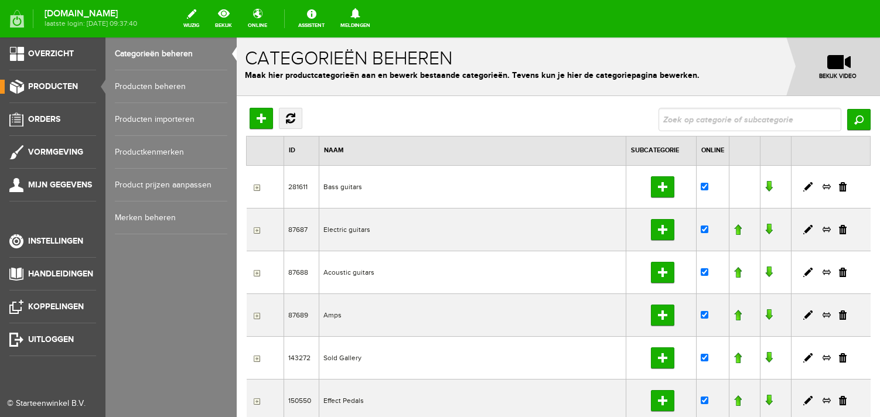
click at [139, 93] on link "Producten beheren" at bounding box center [171, 86] width 113 height 33
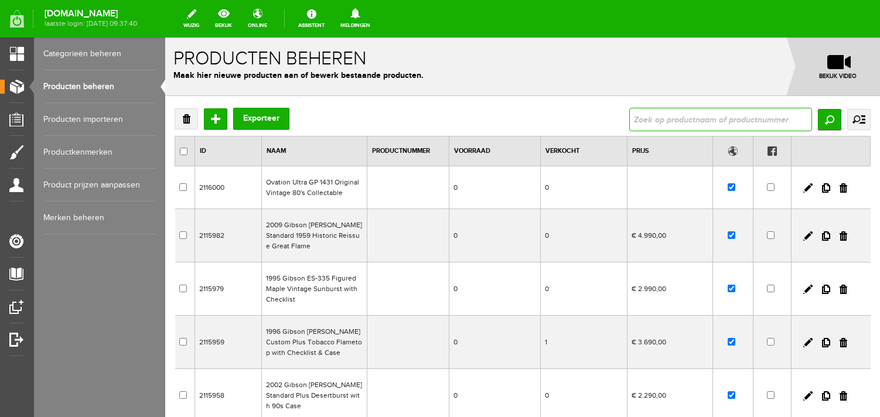
click at [663, 121] on input "text" at bounding box center [720, 119] width 183 height 23
type input "rittenhouse"
